Goal: Find specific page/section: Find specific page/section

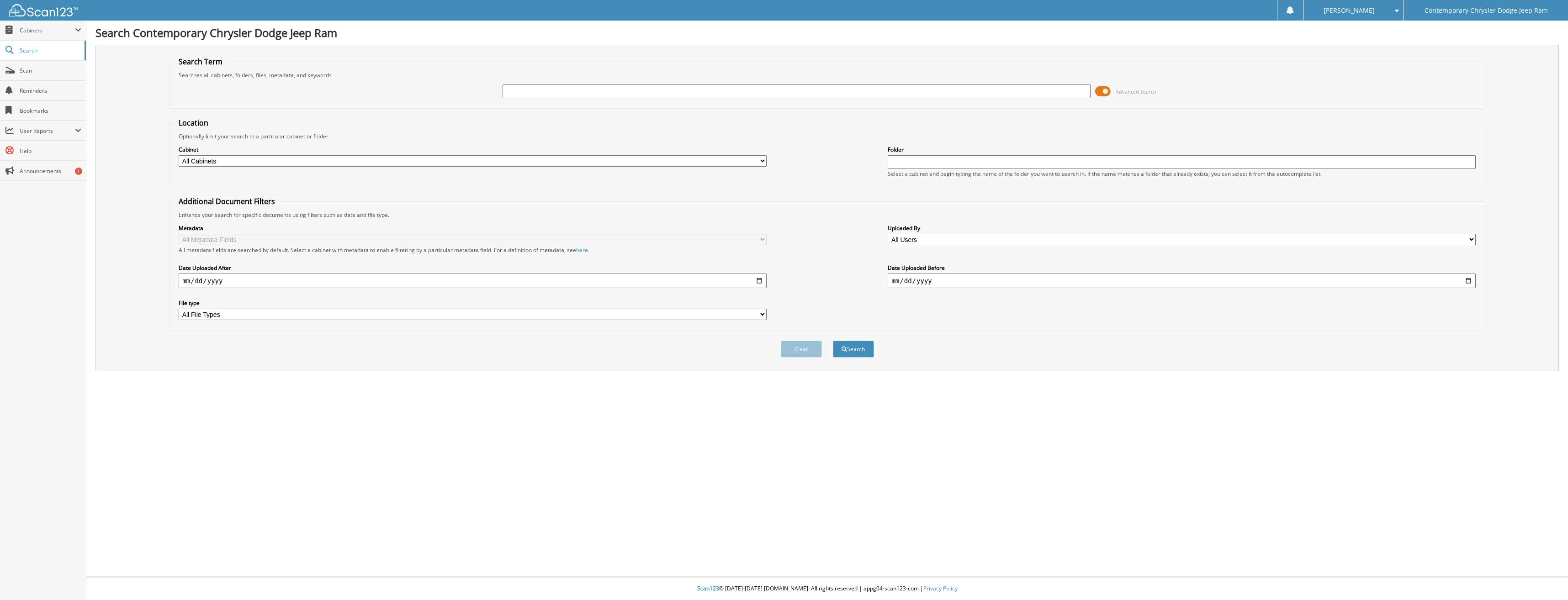
click at [523, 88] on input "text" at bounding box center [796, 91] width 587 height 14
type input "96918"
click at [833, 341] on button "Search" at bounding box center [853, 349] width 41 height 17
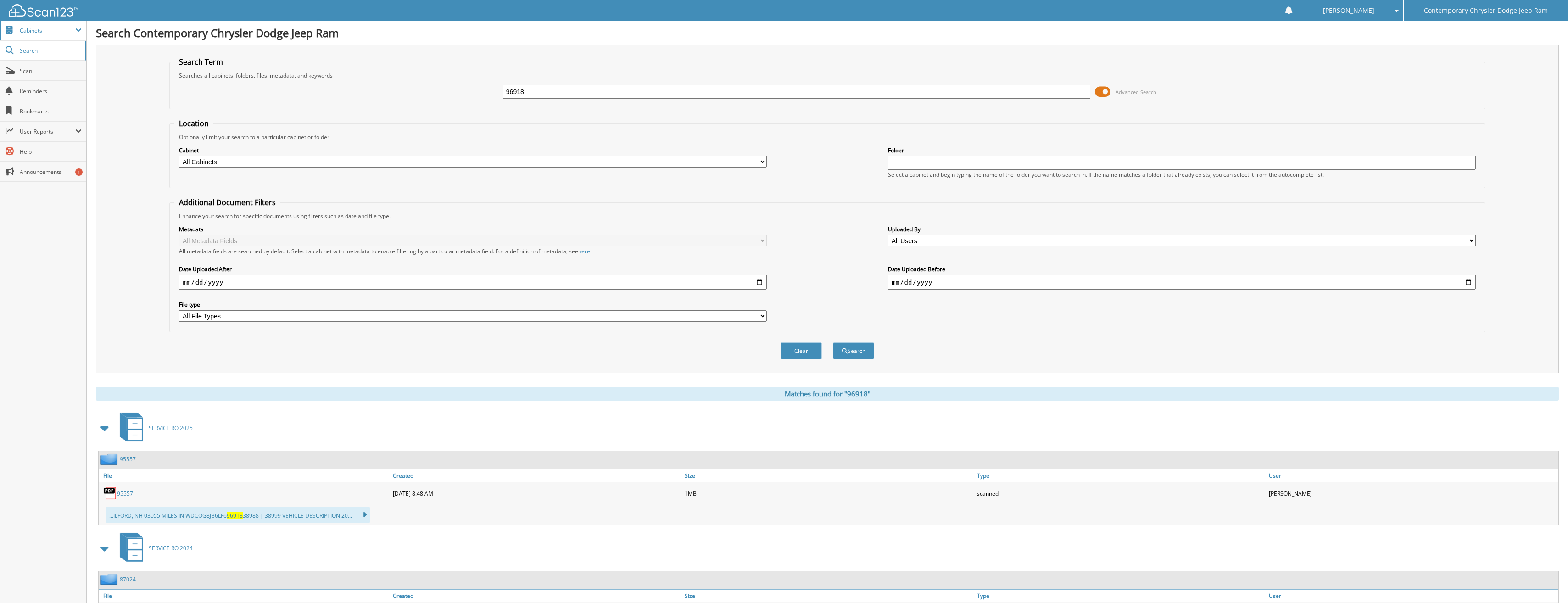
click at [48, 34] on span "Cabinets" at bounding box center [47, 31] width 56 height 8
click at [36, 47] on span "My Company" at bounding box center [48, 51] width 67 height 9
